Goal: Use online tool/utility: Use online tool/utility

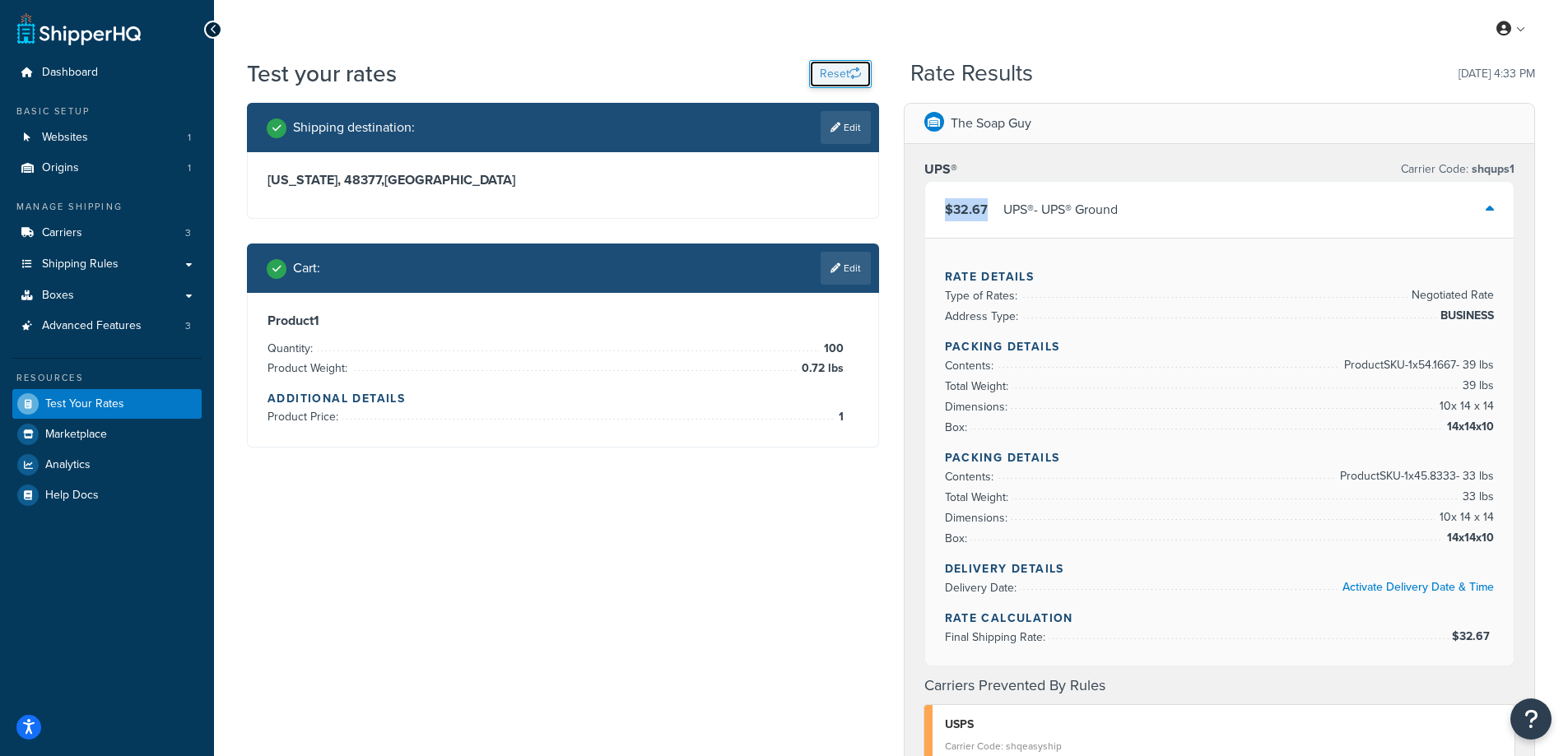
click at [836, 73] on button "Reset" at bounding box center [840, 74] width 63 height 28
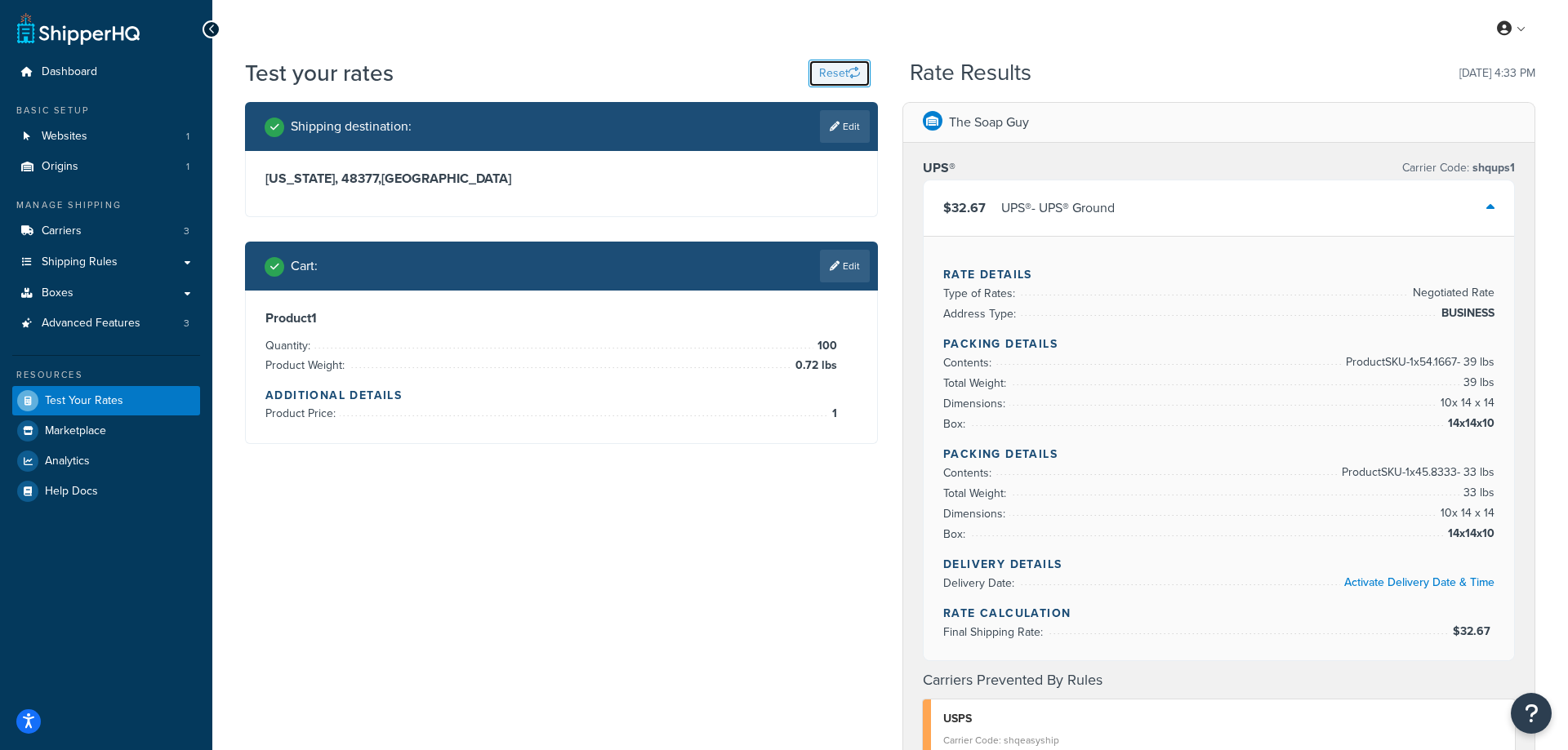
select select "[GEOGRAPHIC_DATA]"
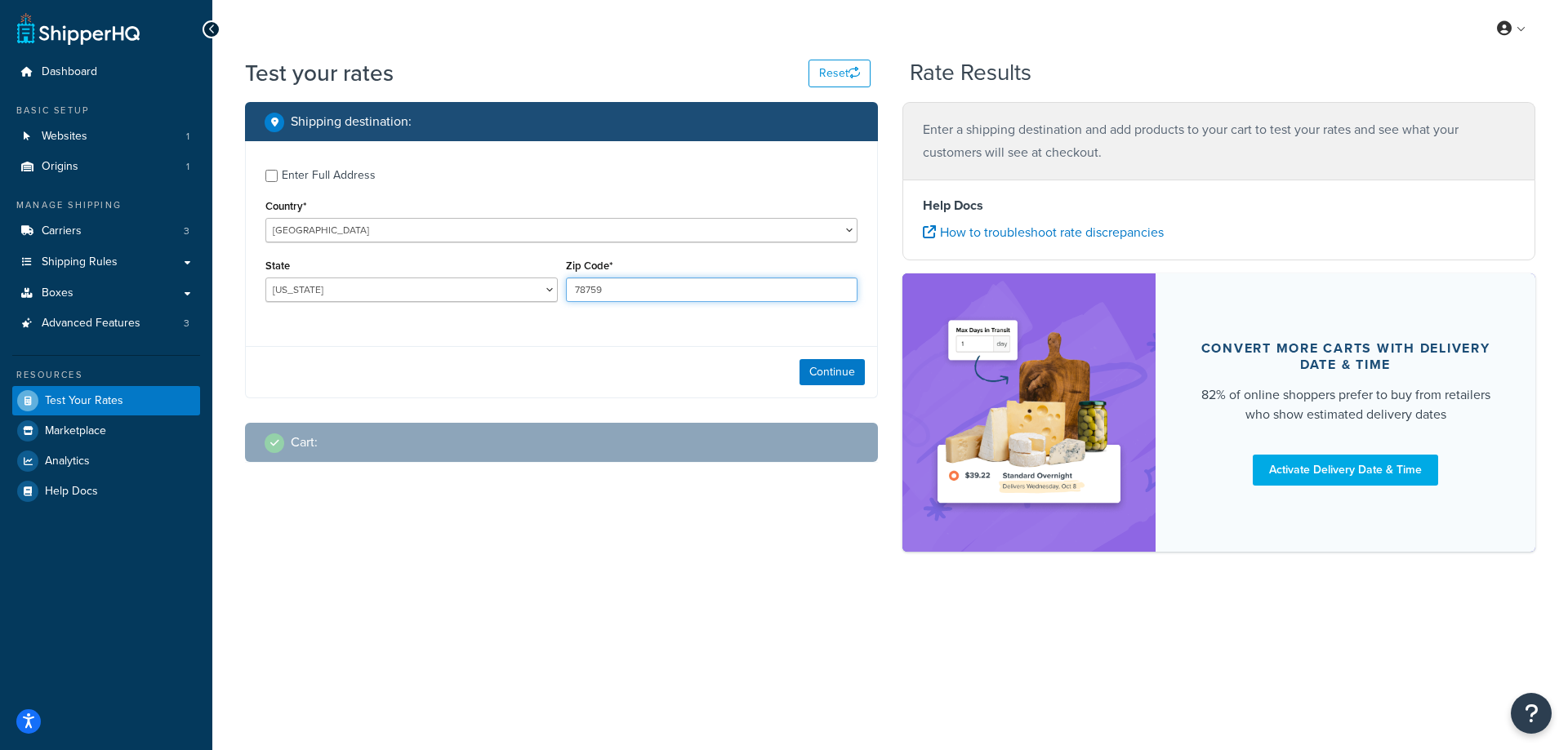
drag, startPoint x: 628, startPoint y: 287, endPoint x: 550, endPoint y: 277, distance: 78.6
click at [550, 277] on div "State [US_STATE] [US_STATE] [US_STATE] [US_STATE] [US_STATE] Armed Forces Ameri…" at bounding box center [561, 284] width 600 height 60
paste input "53092"
type input "53092"
click at [389, 299] on select "[US_STATE] [US_STATE] [US_STATE] [US_STATE] [US_STATE] Armed Forces Americas Ar…" at bounding box center [412, 290] width 293 height 24
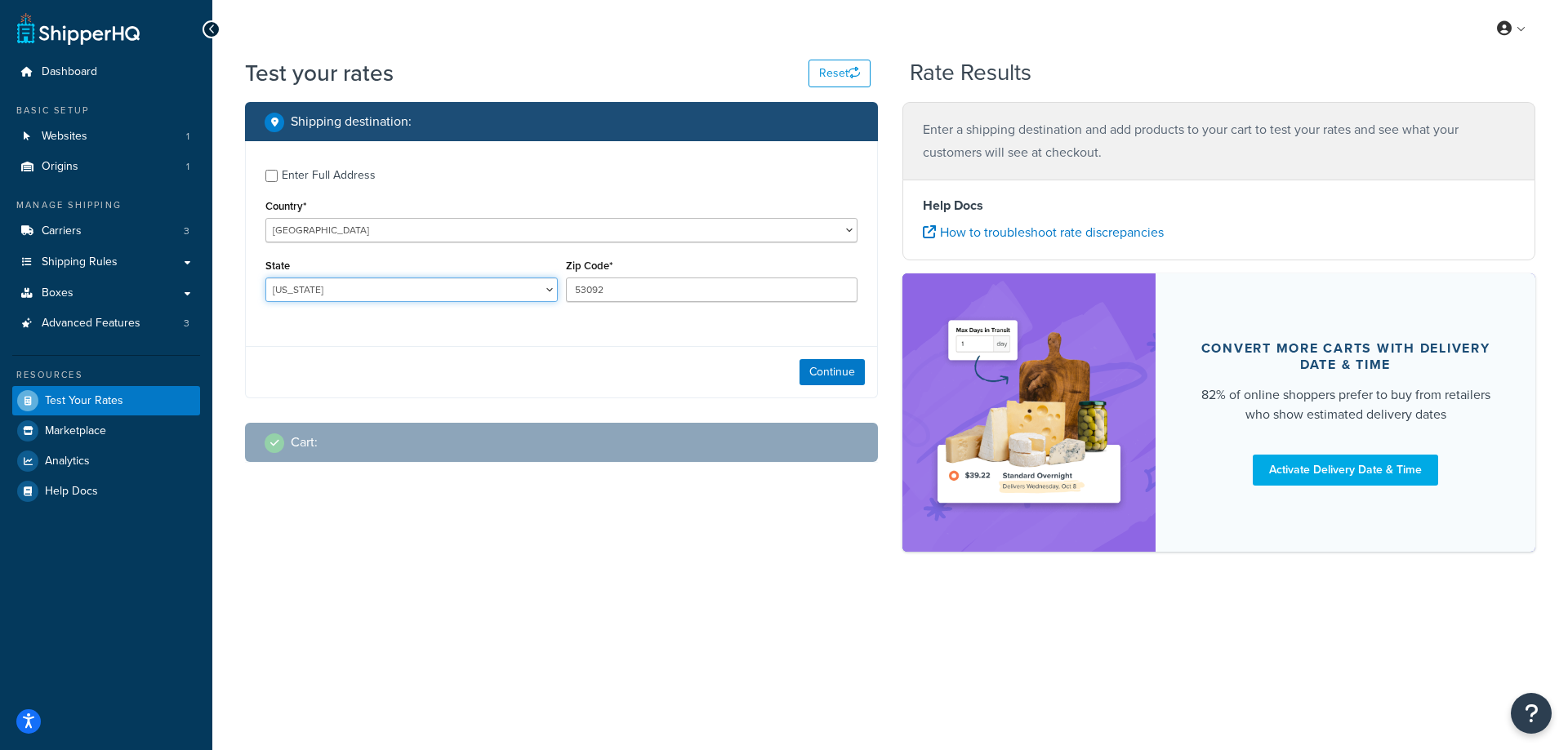
select select "WI"
click at [266, 278] on select "[US_STATE] [US_STATE] [US_STATE] [US_STATE] [US_STATE] Armed Forces Americas Ar…" at bounding box center [412, 290] width 293 height 24
click at [266, 639] on div "My Profile Billing Global Settings Contact Us Logout Test your rates Reset Rate…" at bounding box center [890, 375] width 1356 height 750
click at [803, 367] on button "Continue" at bounding box center [832, 373] width 65 height 26
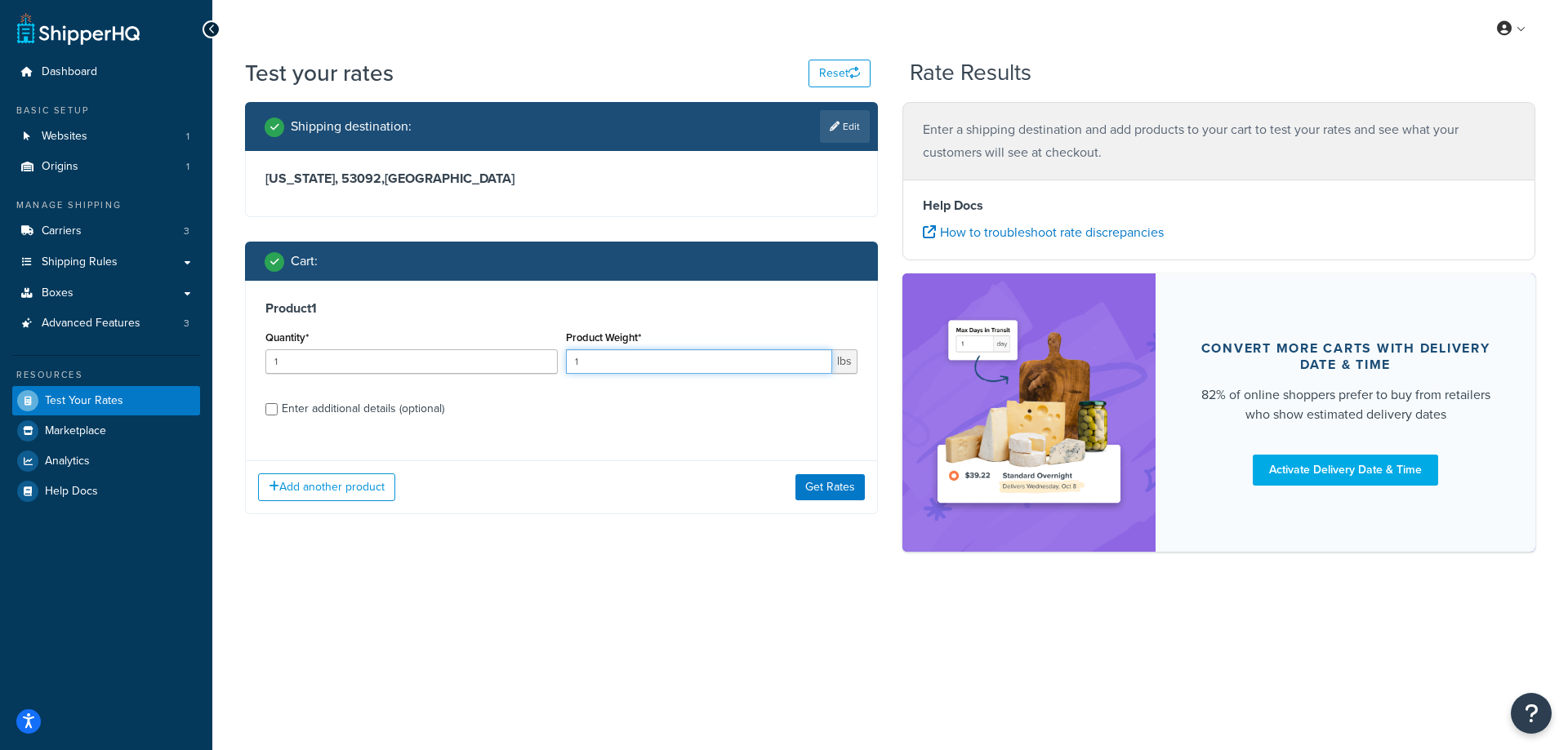
drag, startPoint x: 666, startPoint y: 355, endPoint x: 556, endPoint y: 360, distance: 110.1
click at [556, 360] on div "Quantity* 1 Product Weight* 1 lbs" at bounding box center [561, 357] width 600 height 60
paste input "0.10"
type input "0.10"
click at [401, 368] on input "1" at bounding box center [412, 361] width 293 height 24
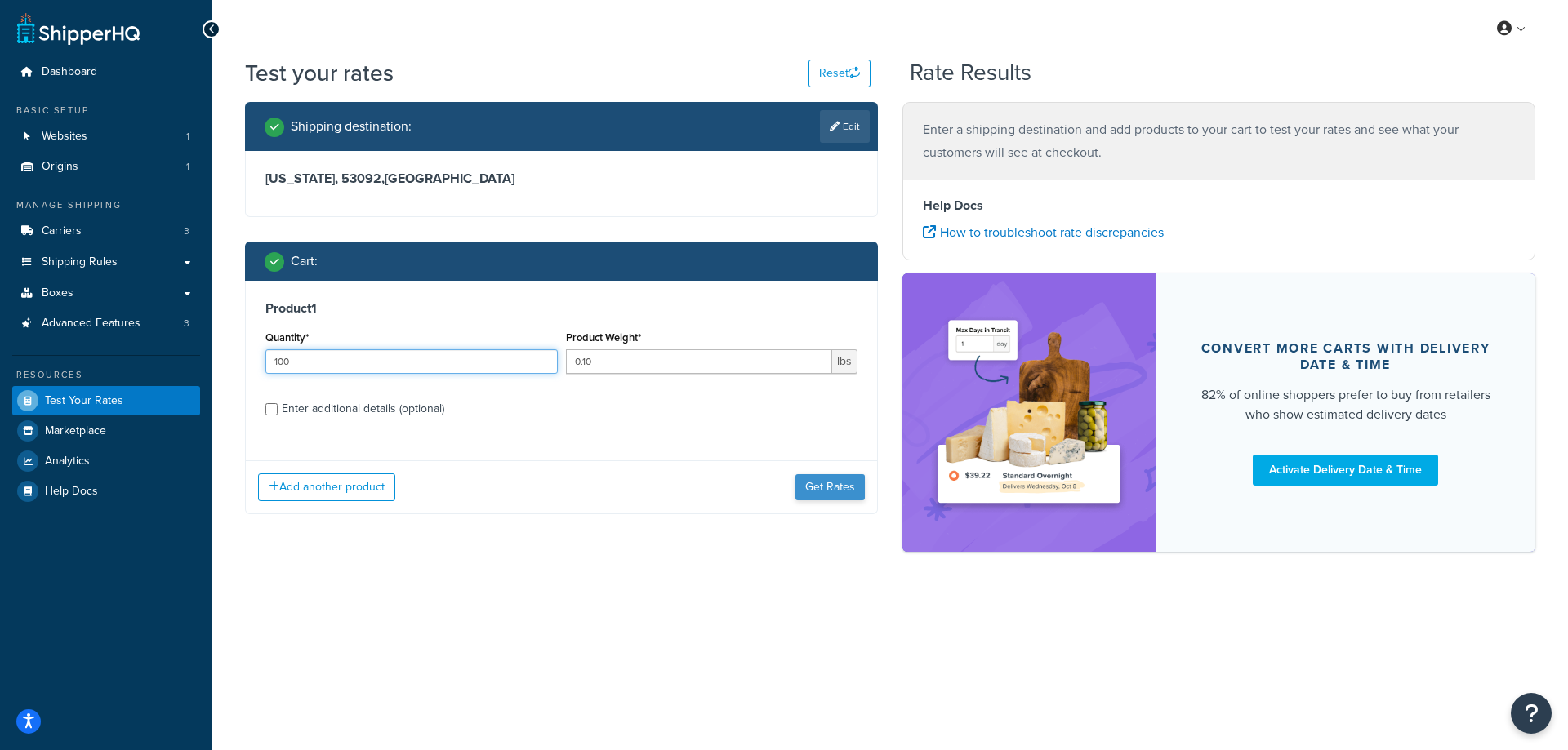
type input "100"
click at [826, 475] on button "Get Rates" at bounding box center [830, 487] width 69 height 26
